Goal: Task Accomplishment & Management: Use online tool/utility

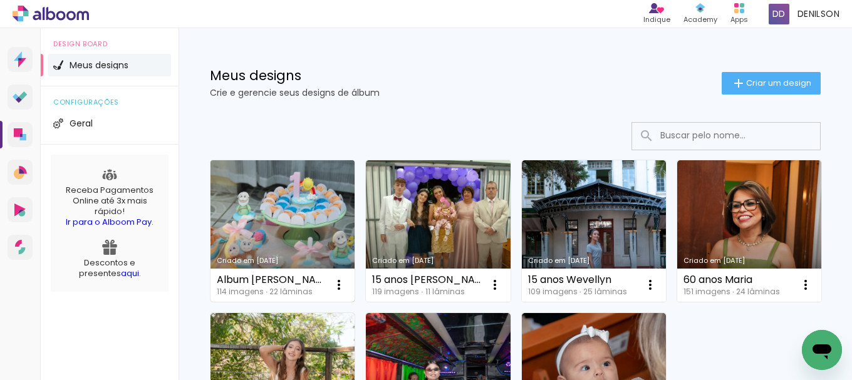
scroll to position [63, 0]
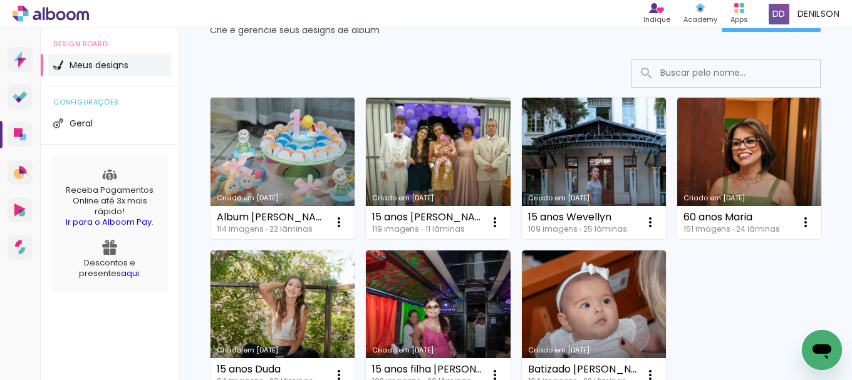
click at [316, 165] on link "Criado em [DATE]" at bounding box center [282, 169] width 144 height 142
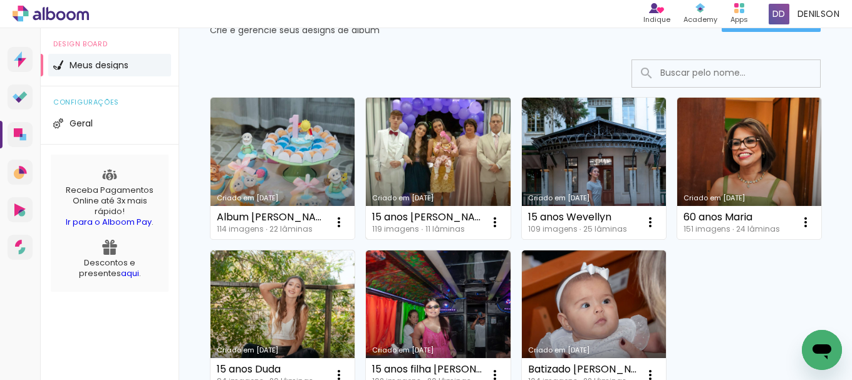
scroll to position [125, 0]
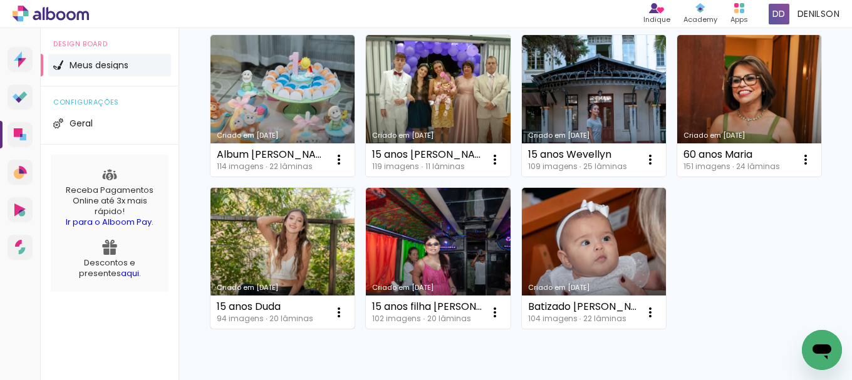
click at [354, 261] on link "Criado em [DATE]" at bounding box center [282, 259] width 144 height 142
